Goal: Find contact information: Find contact information

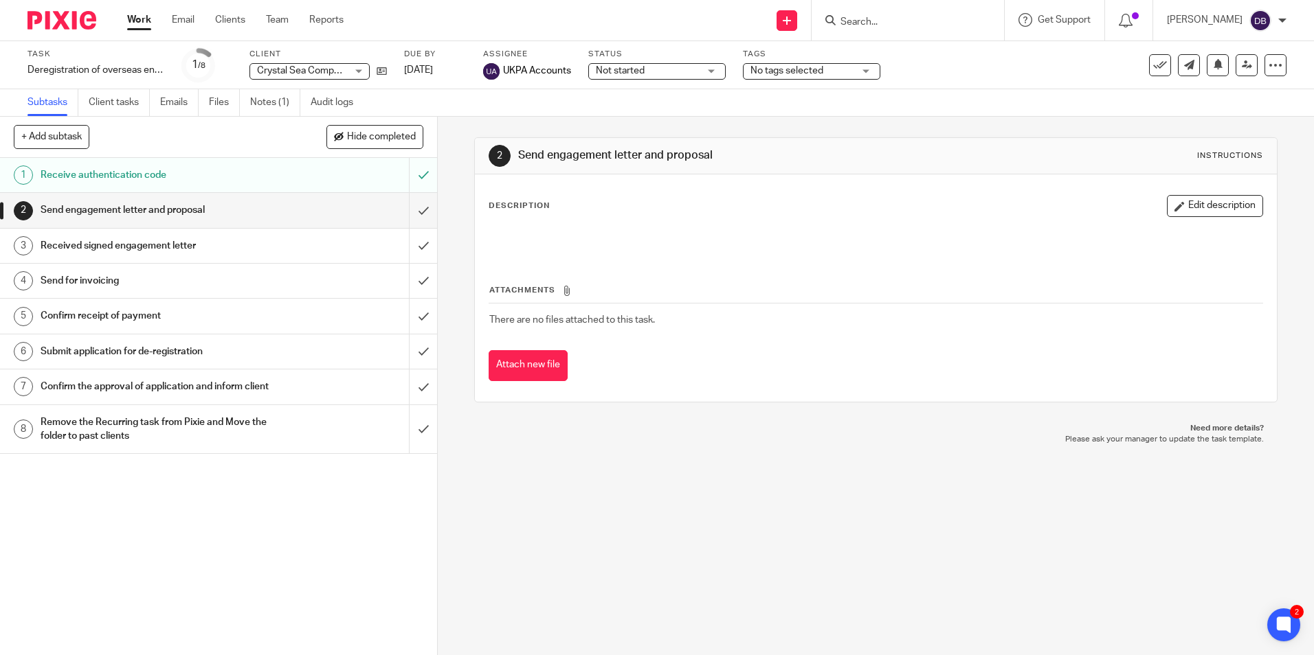
click at [927, 28] on input "Search" at bounding box center [901, 22] width 124 height 12
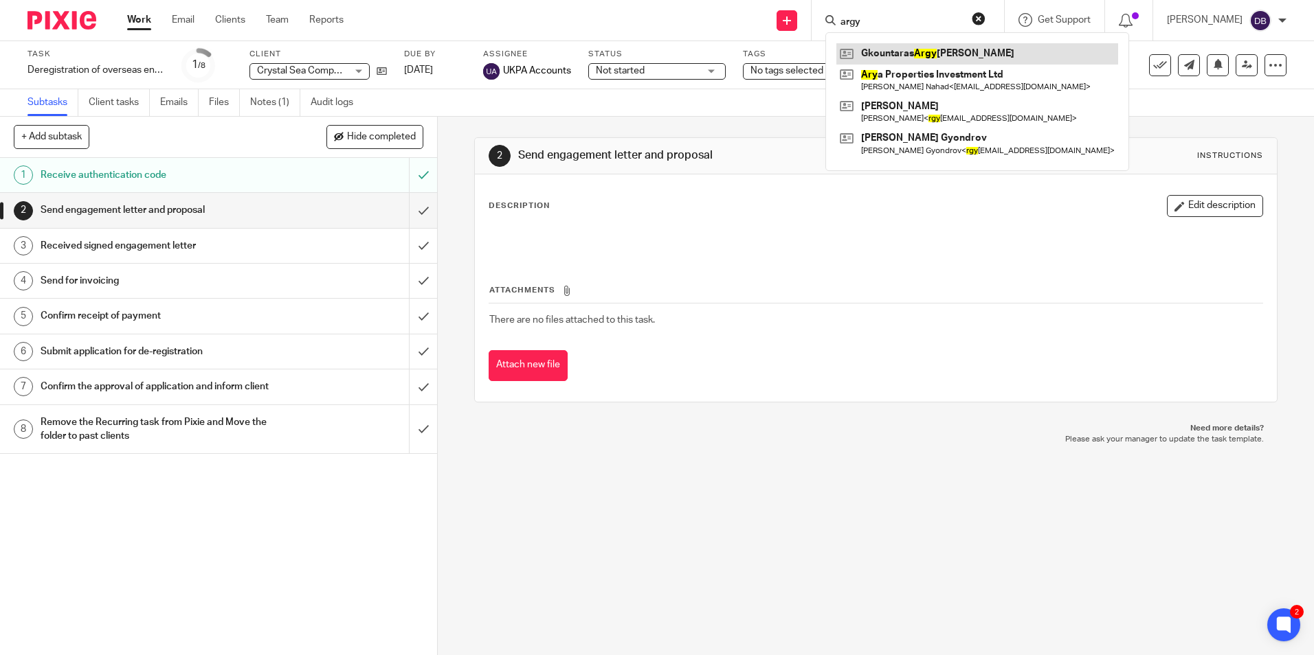
type input "argy"
click at [931, 51] on link at bounding box center [977, 53] width 282 height 21
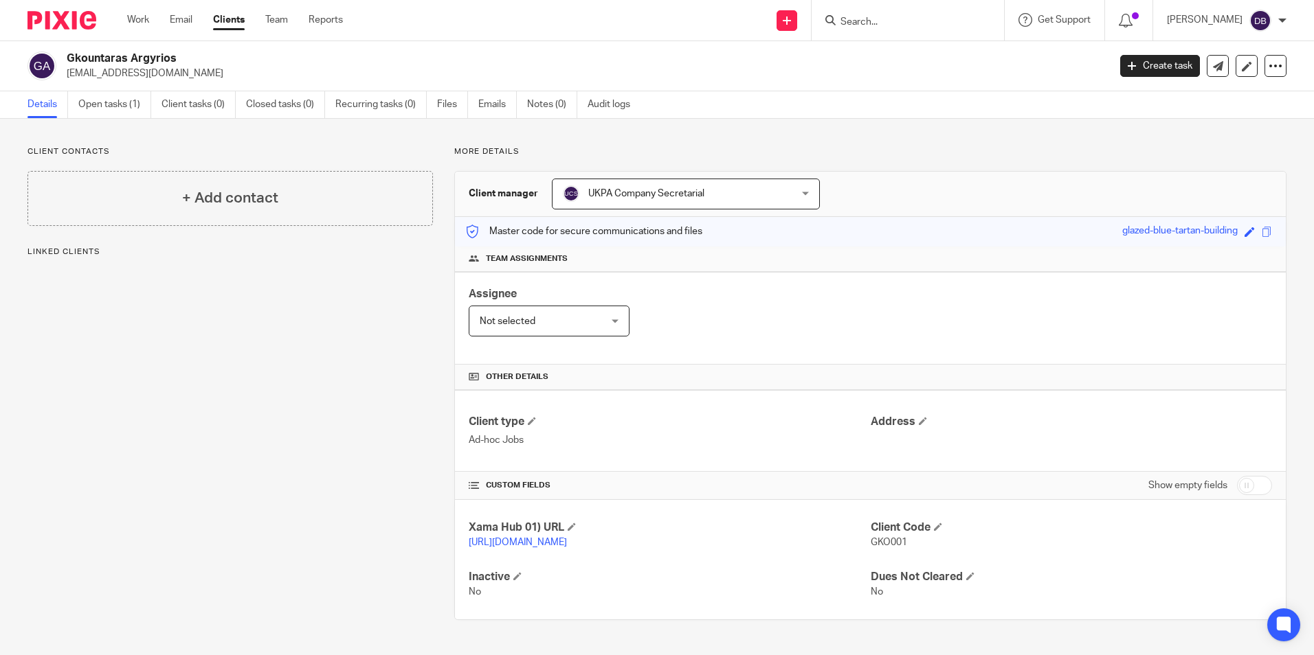
click at [161, 56] on h2 "Gkountaras Argyrios" at bounding box center [480, 59] width 826 height 14
copy h2 "Argyrios"
click at [117, 60] on h2 "Gkountaras Argyrios" at bounding box center [480, 59] width 826 height 14
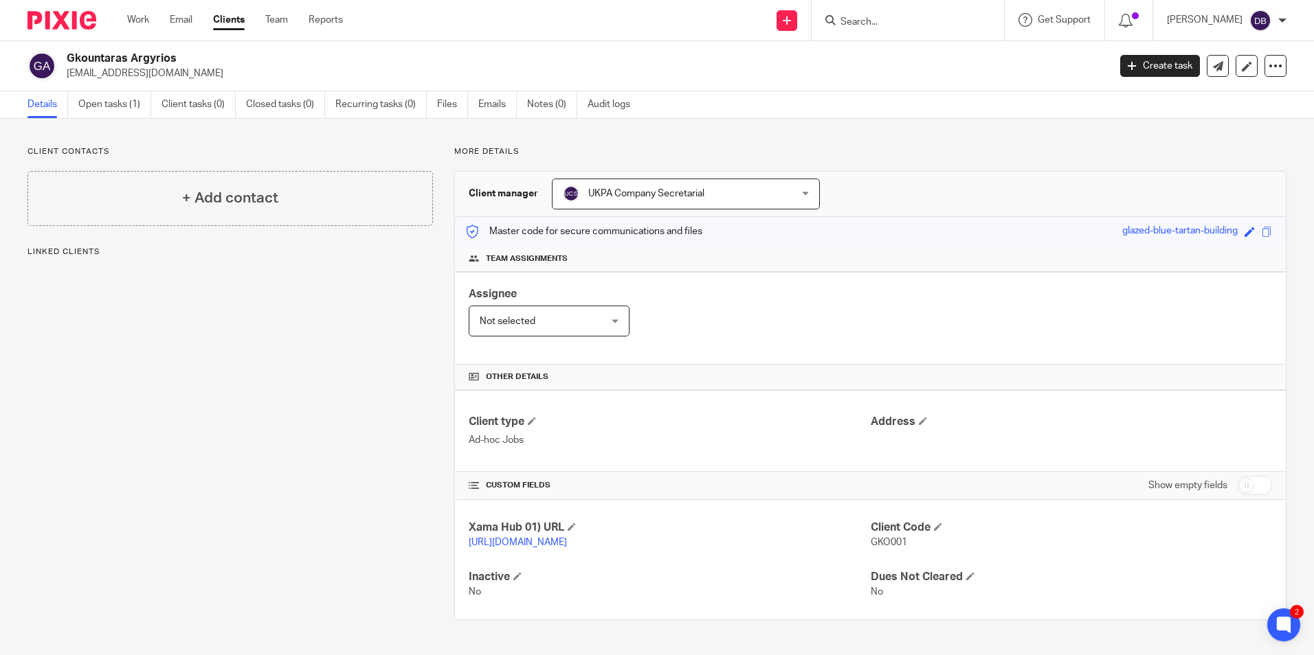
copy h2 "Gkountaras"
click at [167, 78] on p "[EMAIL_ADDRESS][DOMAIN_NAME]" at bounding box center [583, 74] width 1033 height 14
click at [166, 73] on p "agkountaras@globalseaways.com" at bounding box center [583, 74] width 1033 height 14
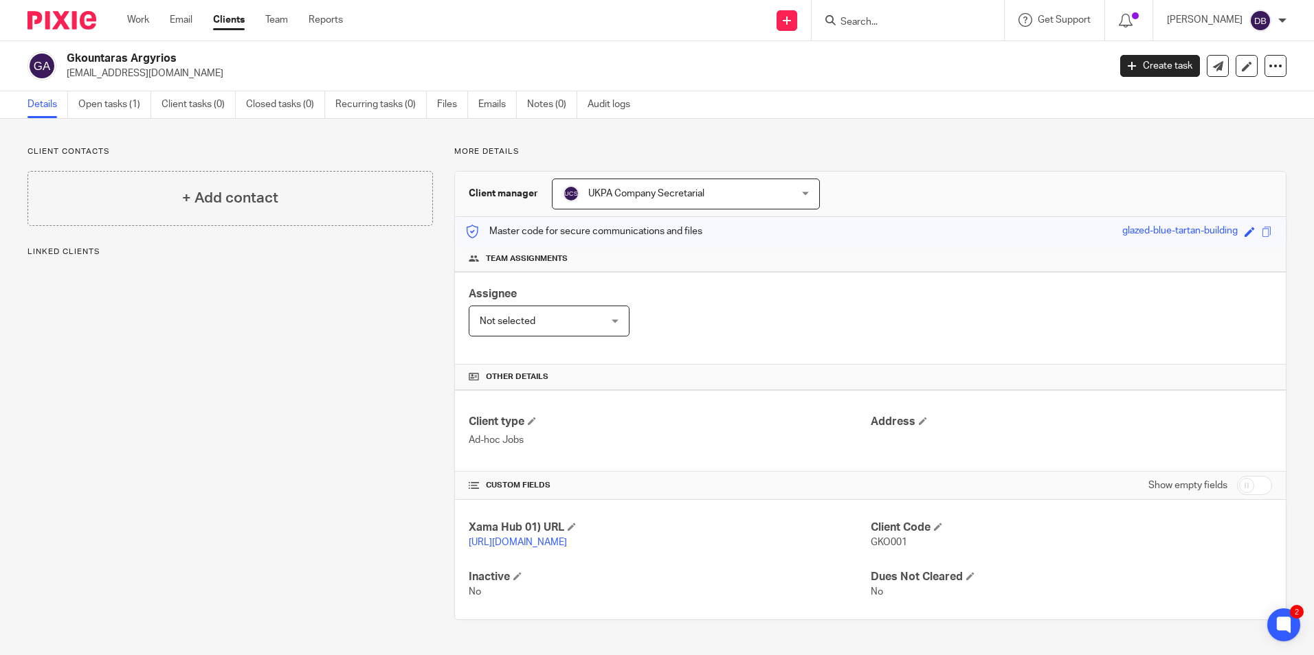
click at [166, 73] on p "agkountaras@globalseaways.com" at bounding box center [583, 74] width 1033 height 14
